Goal: Find specific page/section: Find specific page/section

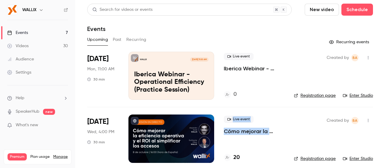
drag, startPoint x: 236, startPoint y: 142, endPoint x: 209, endPoint y: 138, distance: 27.3
click at [211, 138] on li "Oct 8 Wed, 4:00 PM 30 min Live event Cómo mejorar la eficiencia operativa y el …" at bounding box center [230, 138] width 286 height 63
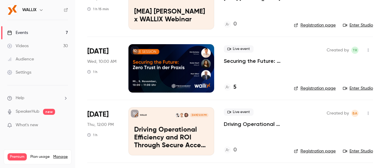
scroll to position [319, 0]
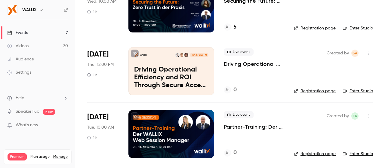
click at [246, 63] on p "Driving Operational Efficiency and ROI Through Secure Access Simplicity" at bounding box center [254, 63] width 60 height 7
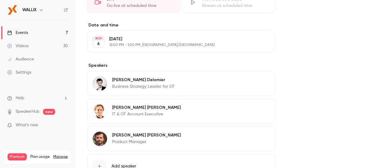
scroll to position [331, 0]
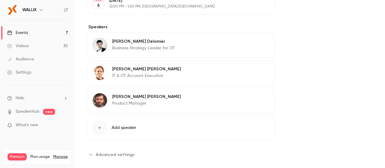
click at [201, 71] on div "Graham Hawkey IT & OT Account Executive Edit" at bounding box center [181, 72] width 188 height 25
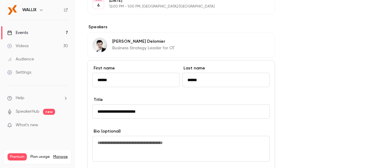
scroll to position [451, 0]
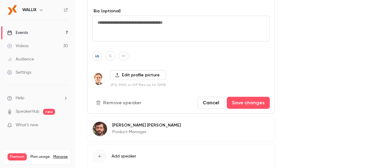
click at [97, 54] on icon "button" at bounding box center [97, 56] width 4 height 4
drag, startPoint x: 122, startPoint y: 41, endPoint x: 0, endPoint y: 50, distance: 122.4
click at [0, 50] on body "WALLIX Events 7 Videos 30 Audience Settings Help SpeakerHub new What's new Prem…" at bounding box center [192, 84] width 385 height 168
